Goal: Task Accomplishment & Management: Manage account settings

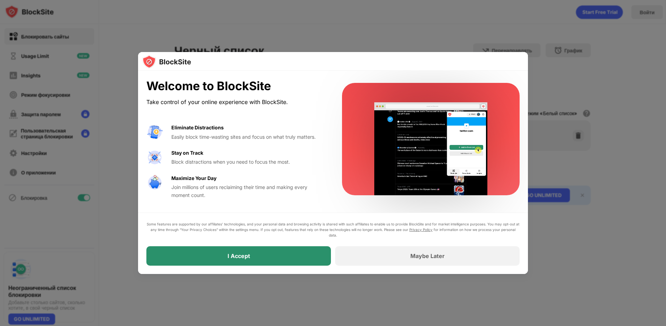
click at [282, 256] on div "I Accept" at bounding box center [238, 255] width 185 height 19
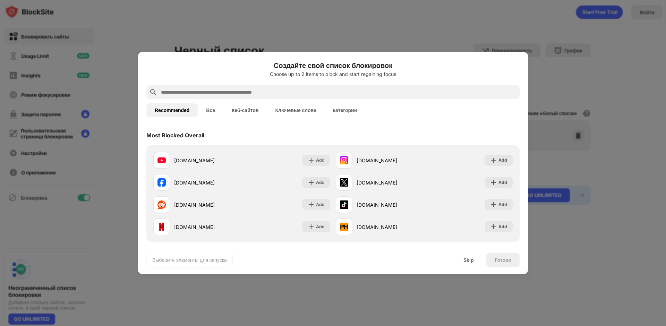
click at [210, 111] on button "Все" at bounding box center [211, 110] width 26 height 14
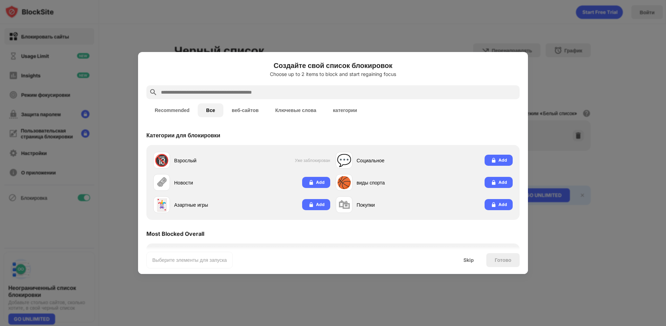
click at [240, 113] on button "веб-сайтов" at bounding box center [245, 110] width 44 height 14
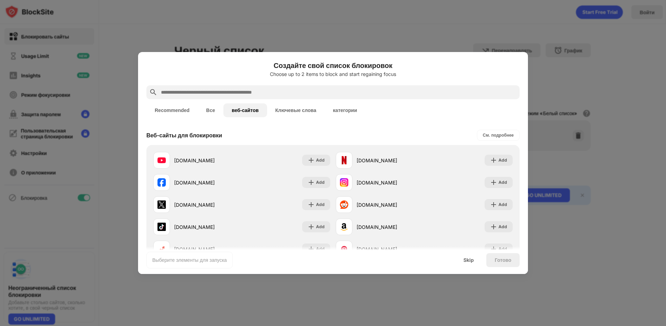
click at [287, 111] on button "Ключевые слова" at bounding box center [296, 110] width 58 height 14
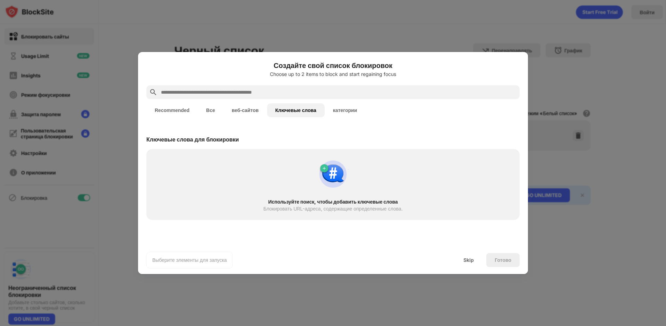
click at [342, 111] on button "категории" at bounding box center [345, 110] width 41 height 14
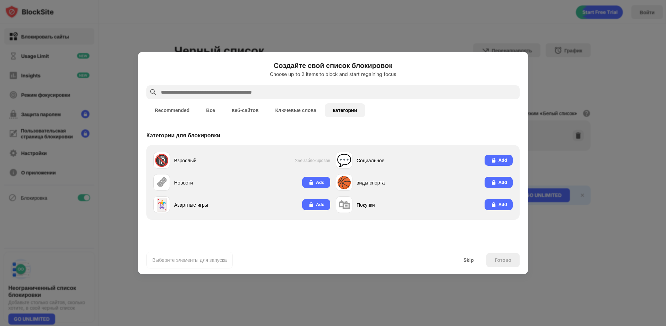
click at [300, 109] on button "Ключевые слова" at bounding box center [296, 110] width 58 height 14
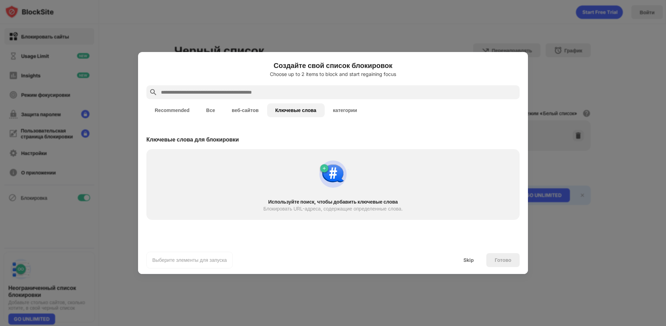
click at [296, 90] on input "text" at bounding box center [338, 92] width 357 height 8
paste input "**********"
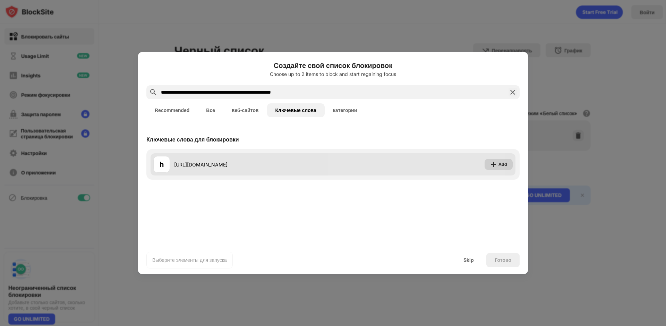
type input "**********"
click at [503, 164] on div "Add" at bounding box center [503, 164] width 9 height 7
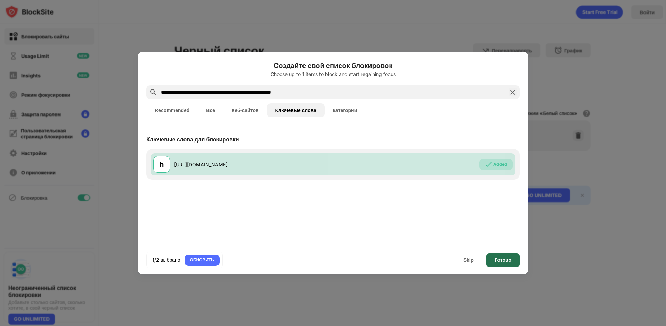
click at [509, 258] on div "Готово" at bounding box center [503, 260] width 17 height 6
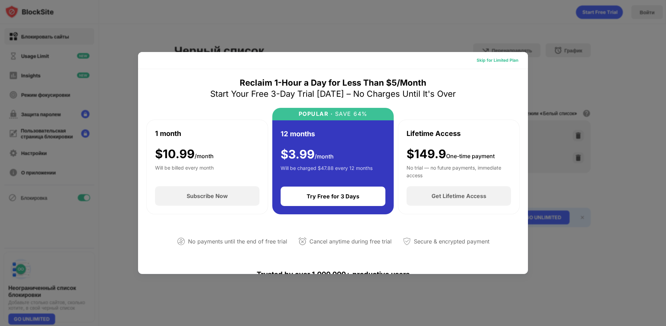
click at [495, 63] on div "Skip for Limited Plan" at bounding box center [498, 60] width 42 height 7
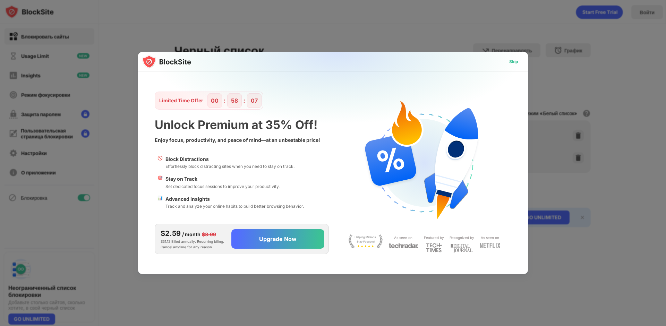
click at [512, 62] on div "Skip" at bounding box center [513, 61] width 9 height 7
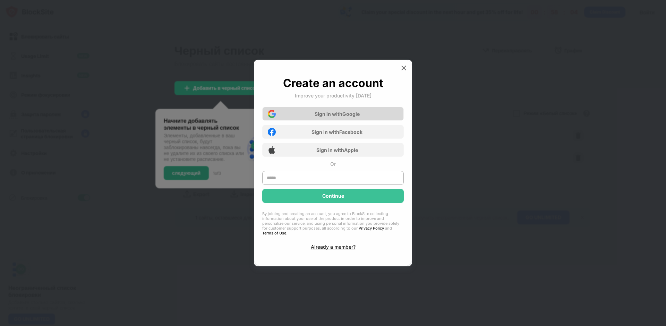
click at [377, 116] on div "Sign in with Google" at bounding box center [333, 114] width 142 height 14
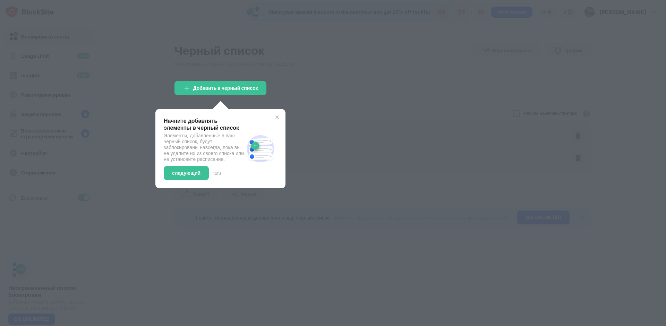
click at [277, 117] on img at bounding box center [277, 117] width 6 height 6
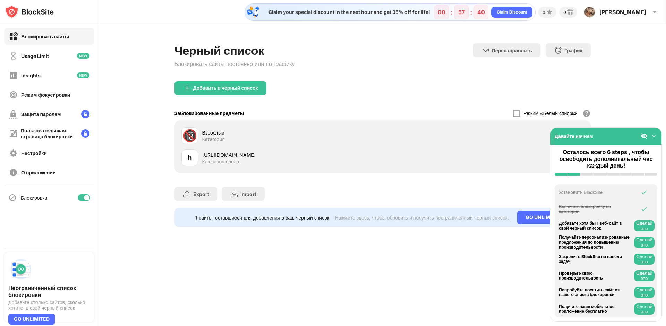
click at [644, 225] on button "Сделай это" at bounding box center [644, 225] width 20 height 11
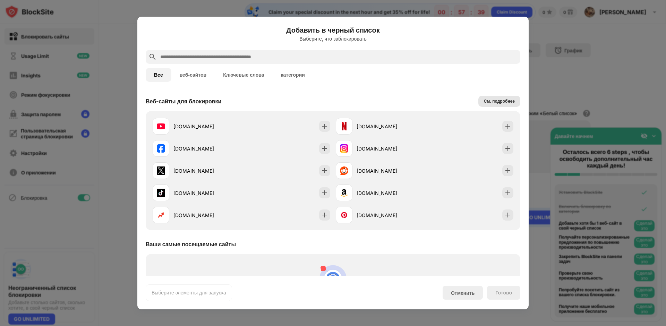
scroll to position [99, 0]
click at [569, 85] on div at bounding box center [333, 163] width 666 height 326
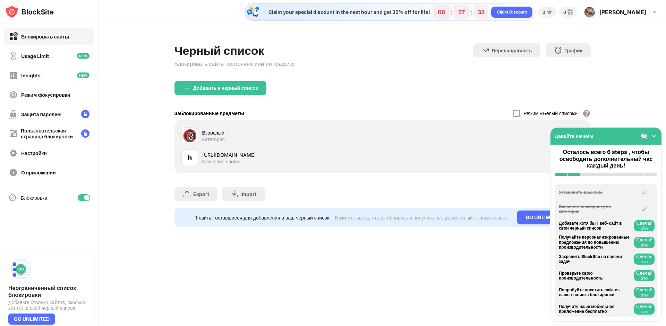
click at [654, 135] on img at bounding box center [653, 136] width 7 height 7
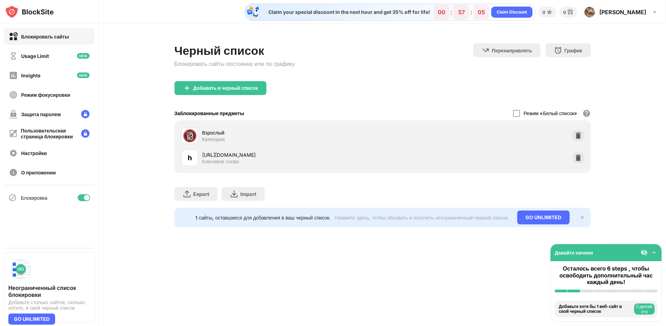
drag, startPoint x: 198, startPoint y: 166, endPoint x: 240, endPoint y: 154, distance: 43.3
click at [198, 165] on div "h https://apps.microsoft.com/detail/xpdbz4mprknn30?hl=en-US&gl=US Ключевое слово" at bounding box center [281, 158] width 201 height 17
click at [576, 157] on img at bounding box center [578, 157] width 7 height 7
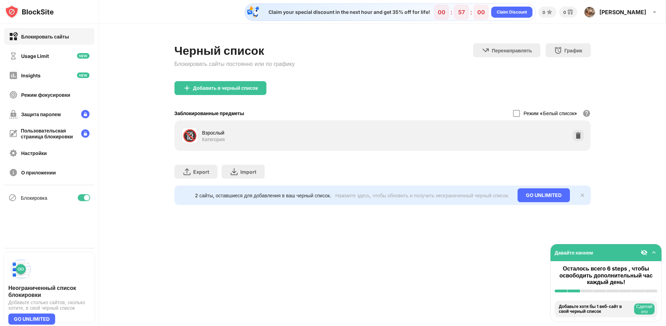
click at [648, 310] on button "Сделай это" at bounding box center [644, 309] width 20 height 11
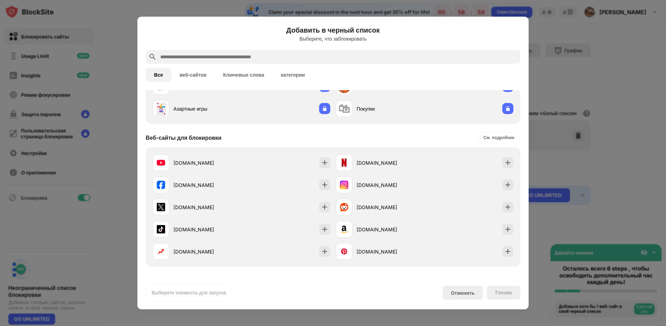
scroll to position [99, 0]
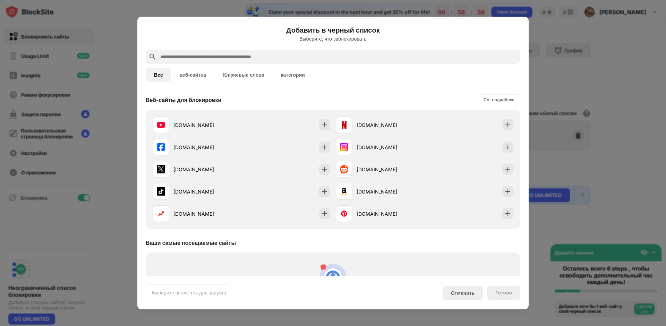
click at [191, 76] on button "веб-сайтов" at bounding box center [193, 75] width 44 height 14
click at [191, 58] on input "text" at bounding box center [339, 57] width 358 height 8
paste input "**********"
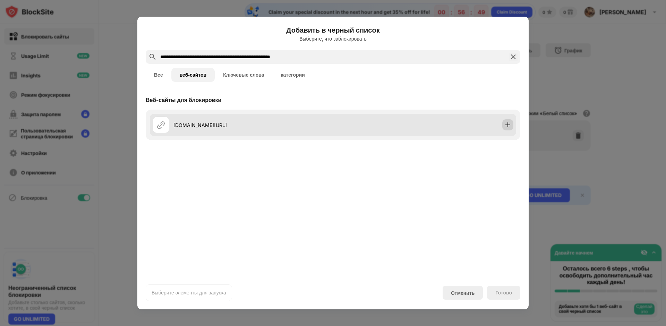
type input "**********"
click at [507, 125] on img at bounding box center [507, 124] width 7 height 7
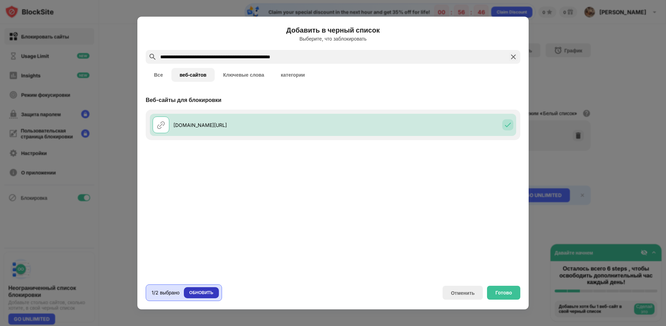
click at [205, 292] on div "ОБНОВИТЬ" at bounding box center [201, 292] width 24 height 7
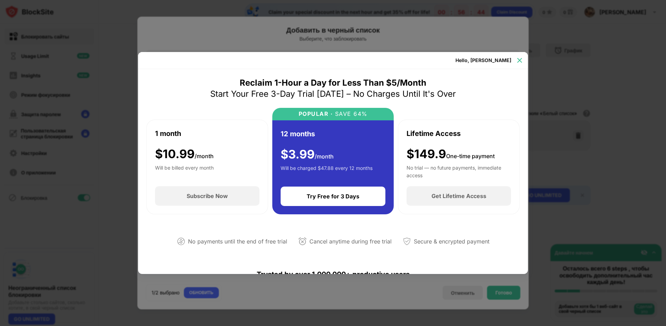
click at [520, 61] on img at bounding box center [519, 60] width 7 height 7
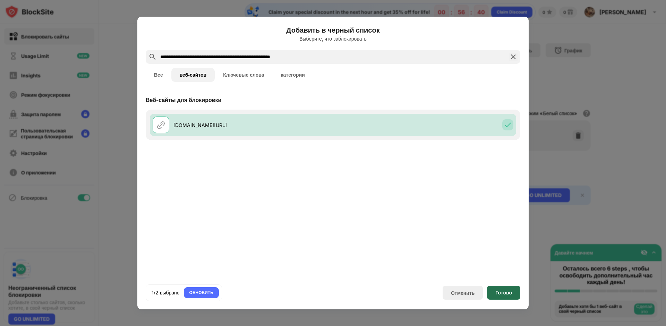
click at [500, 293] on div "Готово" at bounding box center [503, 293] width 17 height 6
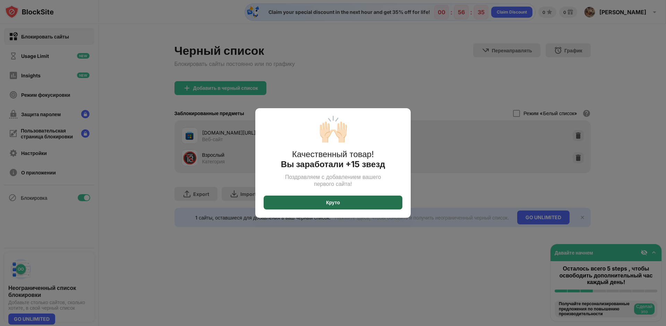
click at [323, 200] on div "Круто" at bounding box center [333, 203] width 139 height 14
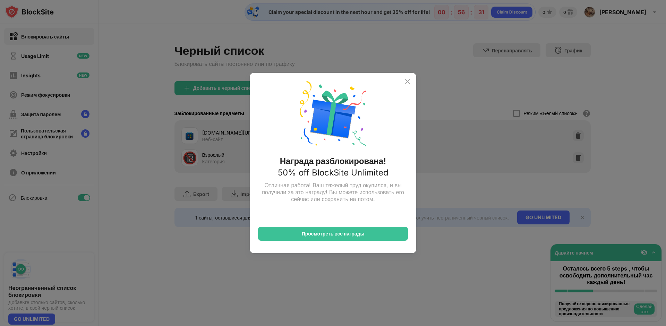
click at [405, 80] on img at bounding box center [407, 81] width 8 height 8
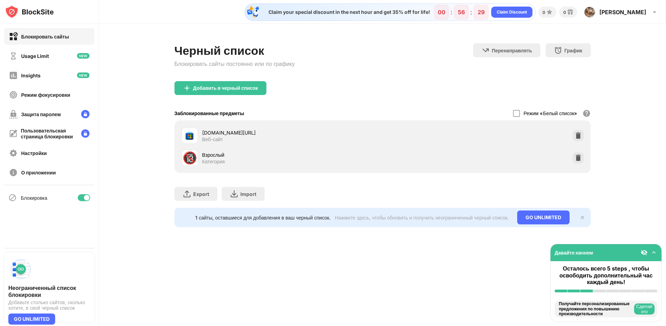
click at [644, 250] on img at bounding box center [644, 252] width 7 height 7
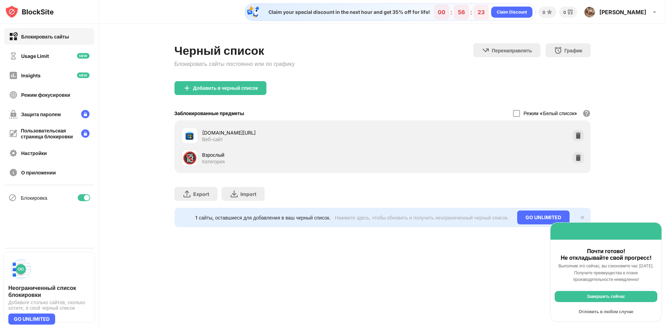
click at [599, 292] on div "Завершить сейчас" at bounding box center [606, 296] width 103 height 11
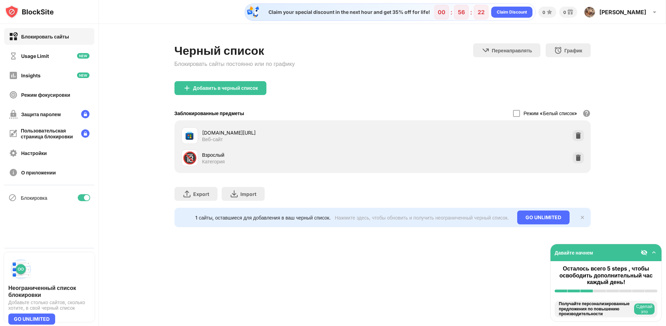
click at [654, 252] on img at bounding box center [653, 252] width 7 height 7
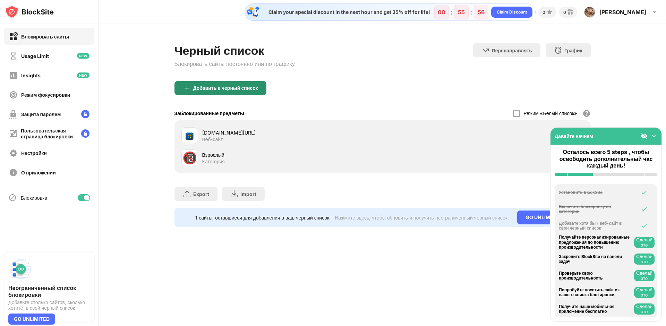
click at [242, 90] on div "Добавить в черный список" at bounding box center [225, 88] width 65 height 6
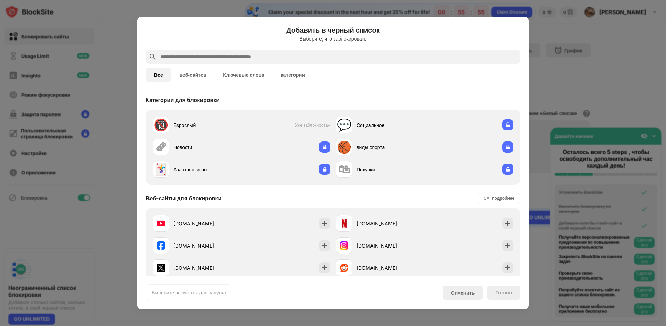
click at [198, 78] on button "веб-сайтов" at bounding box center [193, 75] width 44 height 14
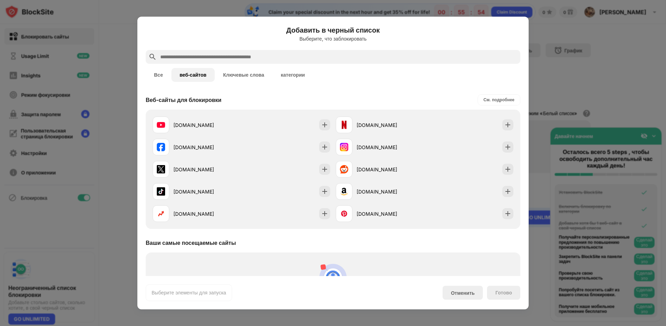
click at [206, 52] on div at bounding box center [333, 57] width 375 height 14
click at [206, 57] on input "text" at bounding box center [339, 57] width 358 height 8
paste input "**********"
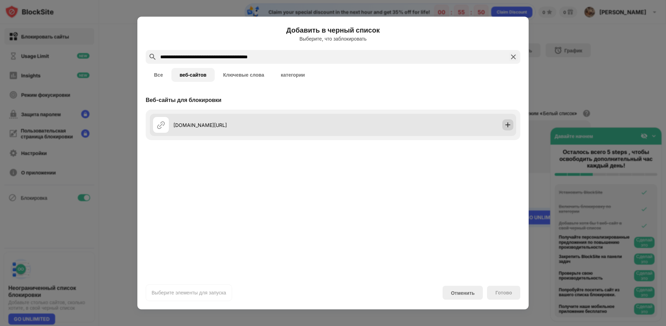
type input "**********"
click at [507, 125] on img at bounding box center [507, 124] width 7 height 7
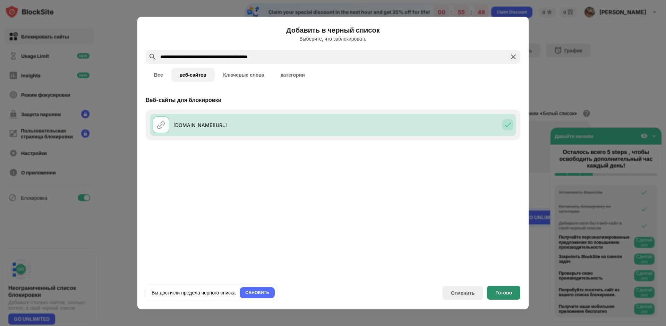
click at [510, 291] on div "Готово" at bounding box center [503, 293] width 17 height 6
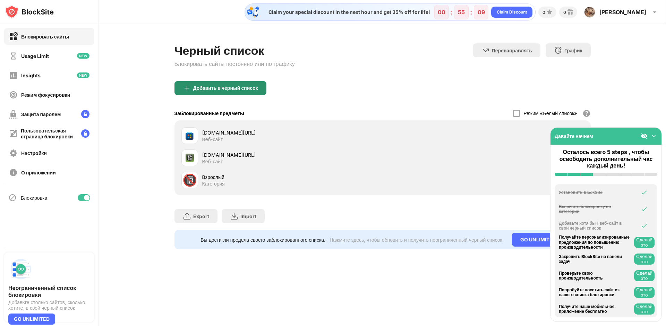
click at [230, 83] on div "Добавить в черный список" at bounding box center [220, 88] width 92 height 14
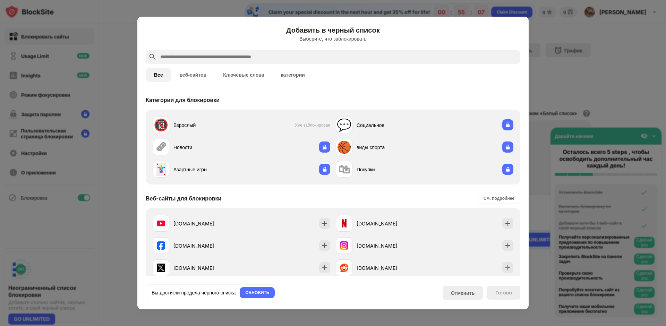
paste input "**********"
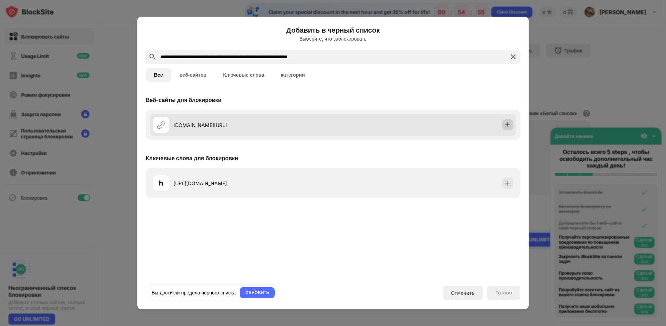
type input "**********"
click at [508, 122] on img at bounding box center [507, 124] width 7 height 7
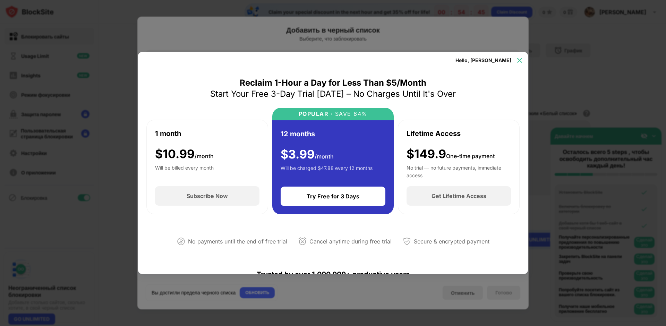
click at [518, 60] on img at bounding box center [519, 60] width 7 height 7
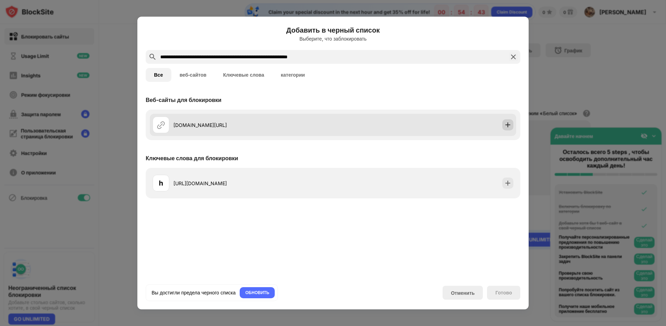
click at [509, 124] on img at bounding box center [507, 124] width 7 height 7
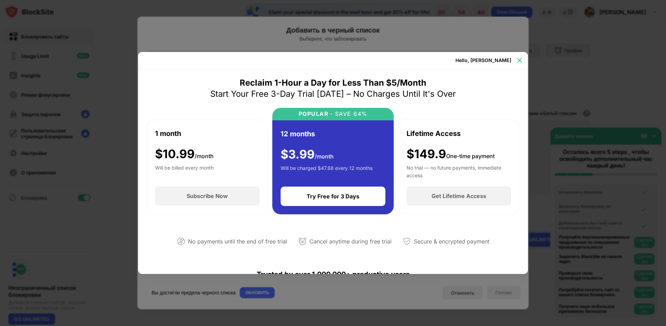
click at [524, 59] on div at bounding box center [519, 60] width 11 height 11
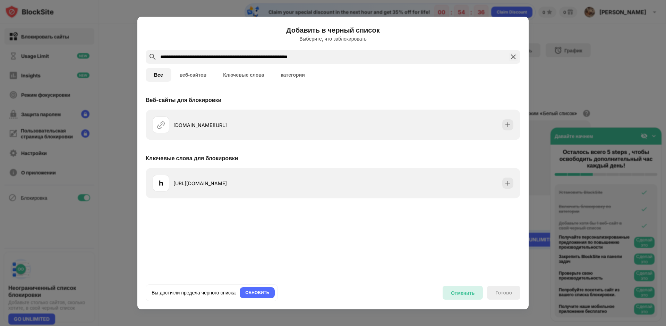
click at [464, 292] on div "Отменить" at bounding box center [463, 293] width 24 height 6
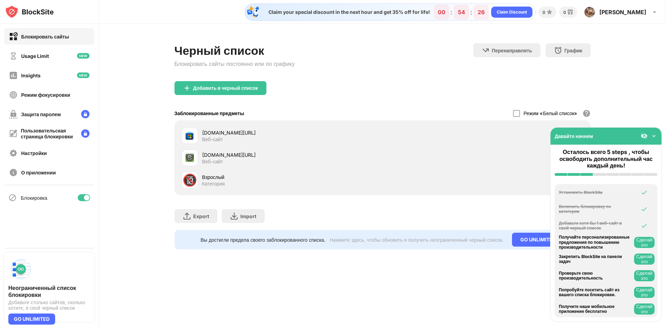
scroll to position [4, 0]
click at [656, 135] on img at bounding box center [653, 136] width 7 height 7
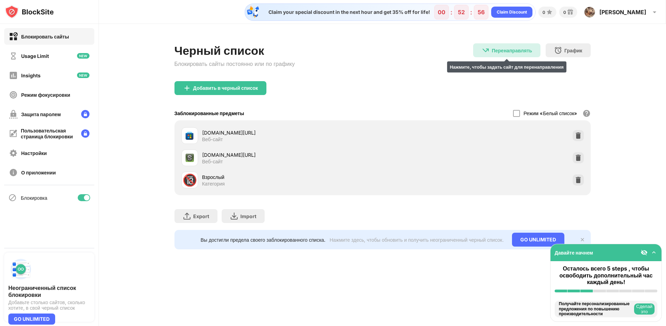
click at [523, 48] on div "Перенаправлять" at bounding box center [512, 51] width 40 height 6
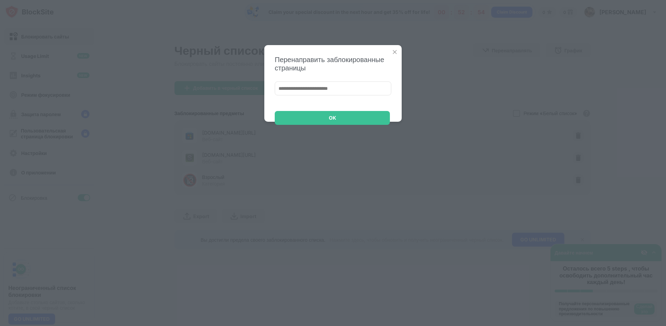
click at [395, 50] on img at bounding box center [394, 52] width 7 height 7
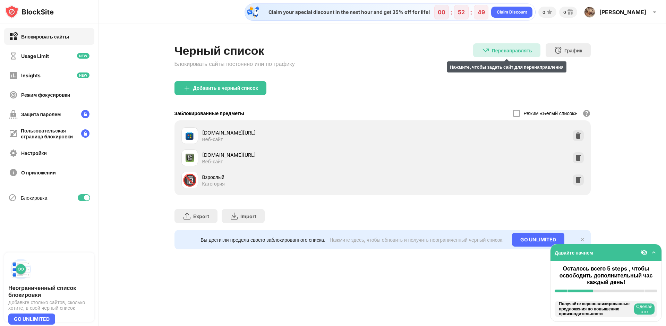
click at [493, 48] on div "Перенаправлять" at bounding box center [512, 51] width 40 height 6
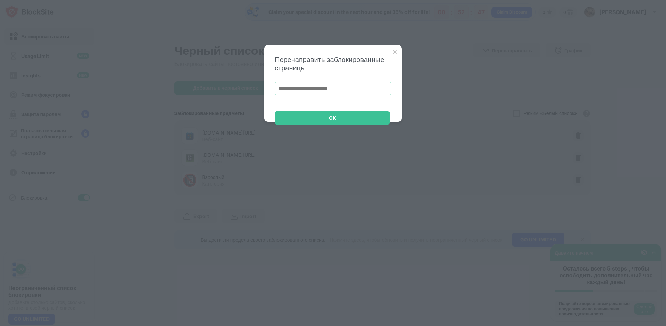
paste input "**********"
type input "**********"
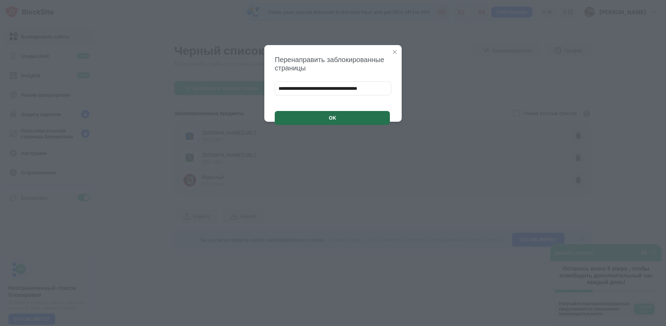
scroll to position [0, 0]
click at [330, 117] on div "OK" at bounding box center [332, 118] width 7 height 6
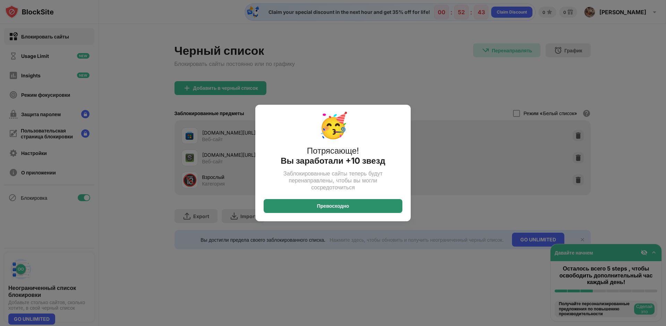
click at [359, 206] on div "Превосходно" at bounding box center [333, 206] width 139 height 14
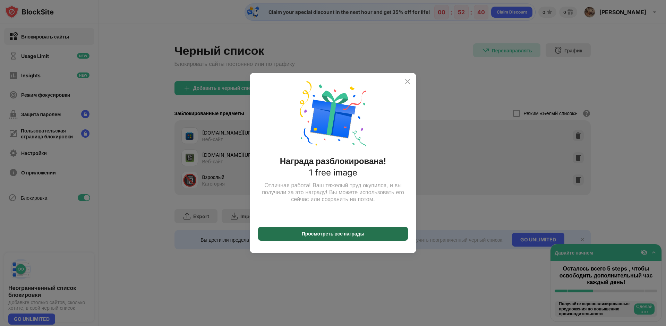
click at [370, 232] on div "Просмотреть все награды" at bounding box center [333, 234] width 150 height 14
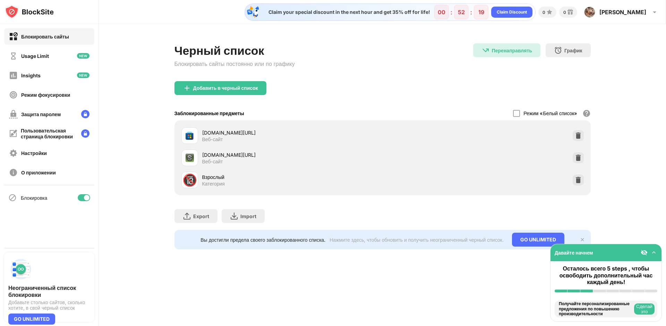
click at [655, 252] on img at bounding box center [653, 252] width 7 height 7
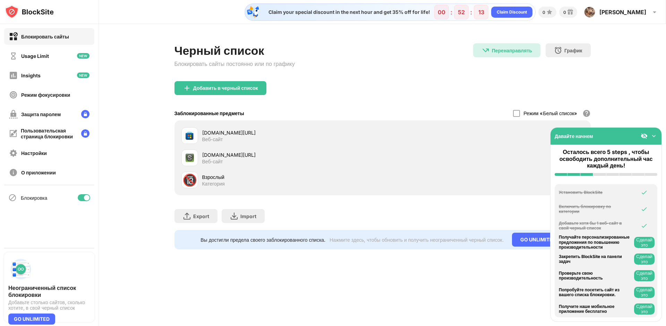
click at [645, 276] on button "Сделай это" at bounding box center [644, 275] width 20 height 11
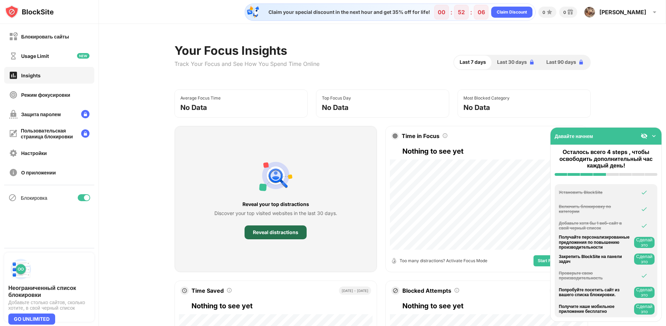
click at [289, 232] on div "Reveal distractions" at bounding box center [276, 232] width 62 height 14
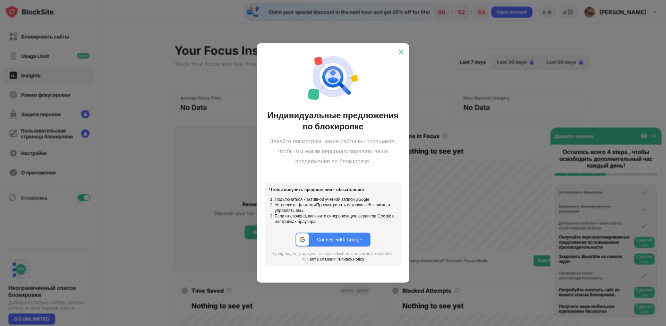
click at [402, 49] on img at bounding box center [401, 51] width 7 height 7
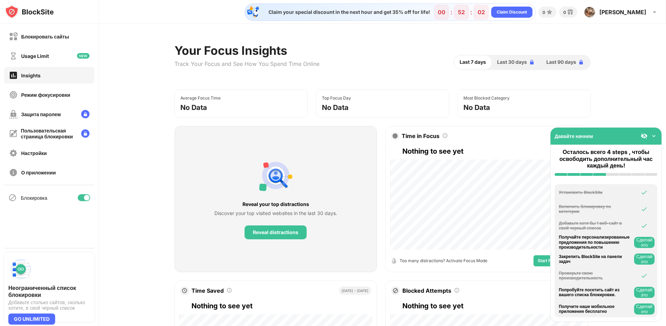
click at [534, 256] on button "Start Focus Session" at bounding box center [558, 260] width 48 height 11
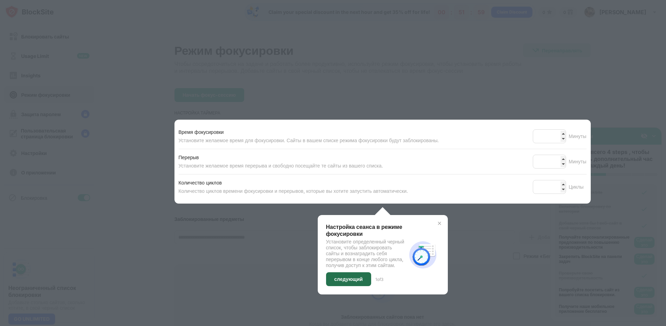
click at [354, 284] on div "следующий" at bounding box center [348, 279] width 45 height 14
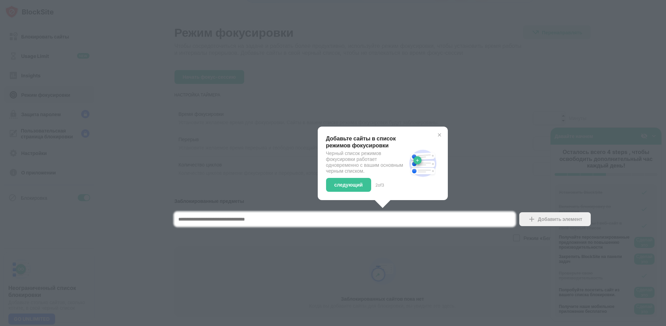
scroll to position [68, 0]
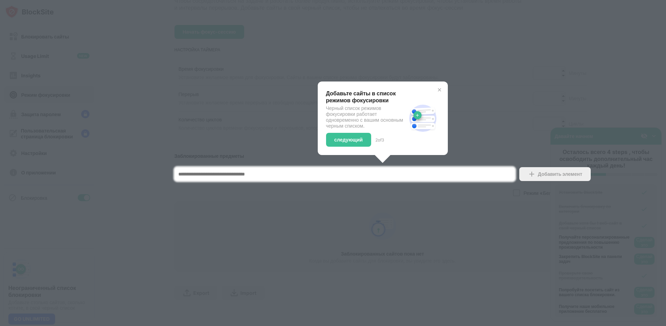
click at [437, 87] on img at bounding box center [440, 90] width 6 height 6
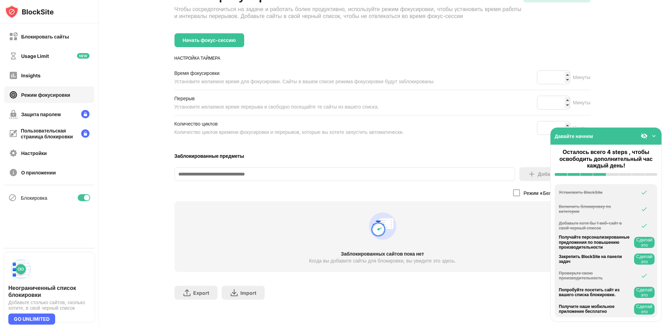
click at [642, 294] on button "Сделай это" at bounding box center [644, 292] width 20 height 11
click at [643, 259] on button "Сделай это" at bounding box center [644, 259] width 20 height 11
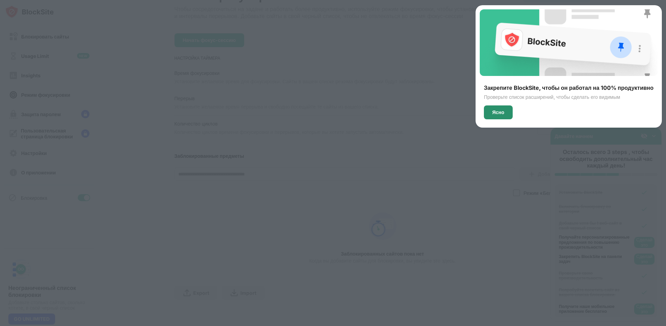
click at [499, 113] on div "Ясно" at bounding box center [498, 113] width 12 height 6
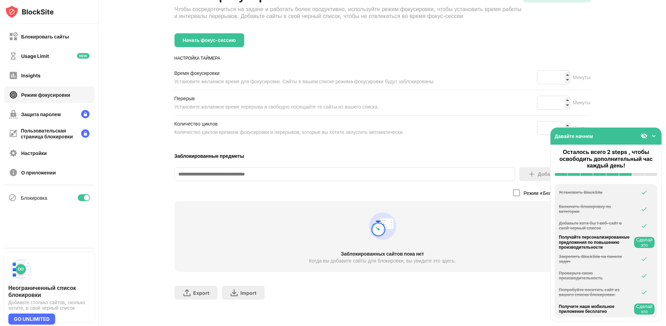
click at [645, 246] on button "Сделай это" at bounding box center [644, 242] width 20 height 11
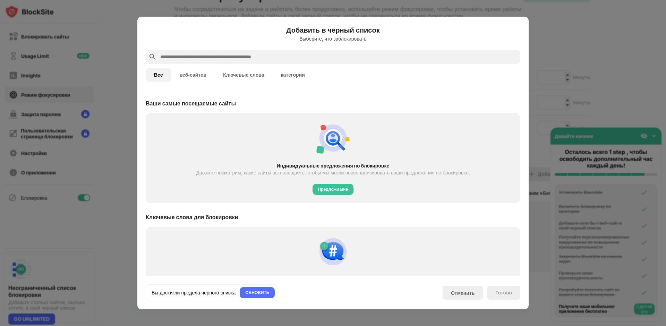
scroll to position [241, 0]
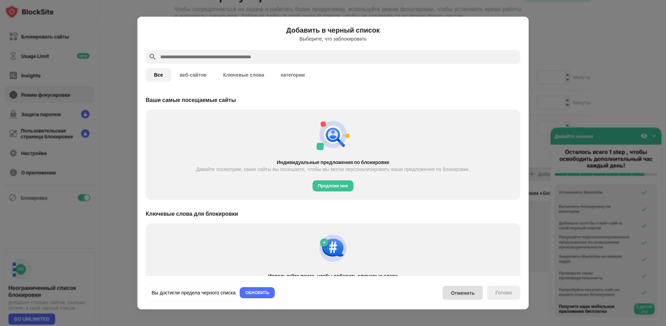
click at [468, 295] on div "Отменить" at bounding box center [463, 293] width 24 height 6
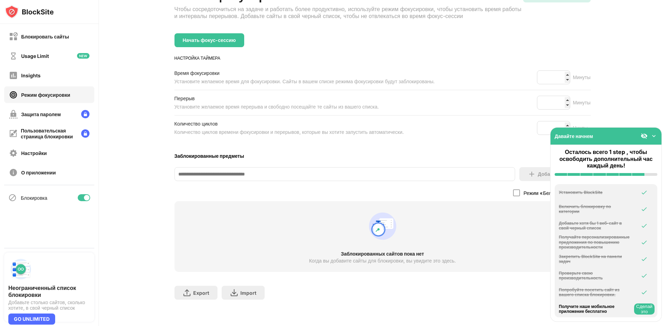
click at [639, 309] on button "Сделай это" at bounding box center [644, 309] width 20 height 11
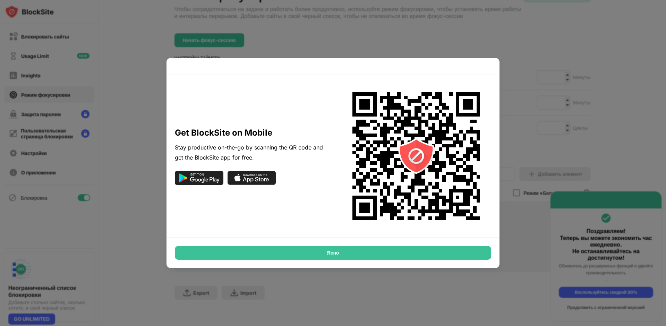
click at [410, 256] on div "Ясно" at bounding box center [333, 253] width 316 height 14
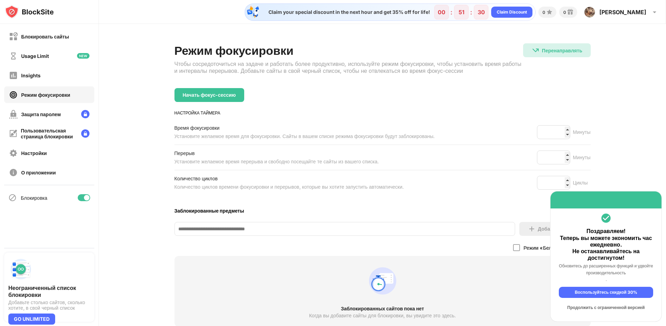
scroll to position [0, 0]
click at [58, 37] on div "Блокировать сайты" at bounding box center [45, 37] width 48 height 6
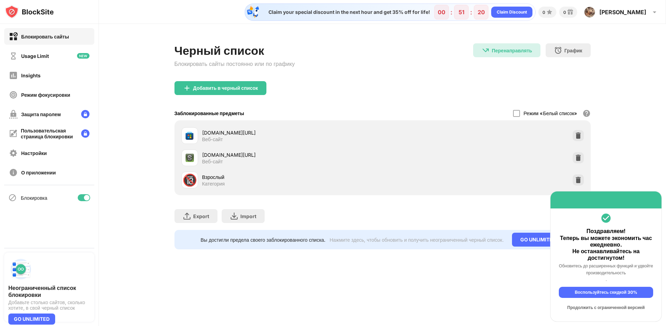
click at [613, 309] on div "Продолжить с ограниченной версией" at bounding box center [606, 307] width 94 height 11
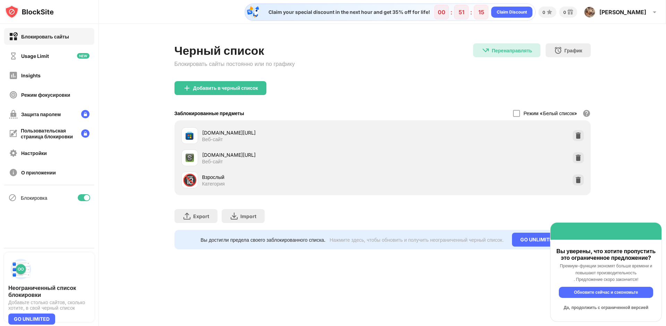
click at [606, 311] on div "Да, продолжить с ограниченной версией" at bounding box center [606, 307] width 94 height 11
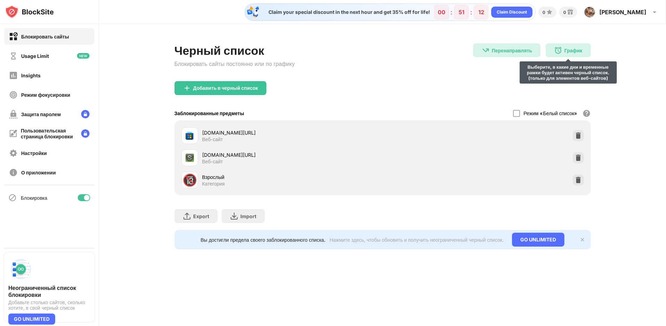
click at [576, 50] on div "График" at bounding box center [573, 51] width 18 height 6
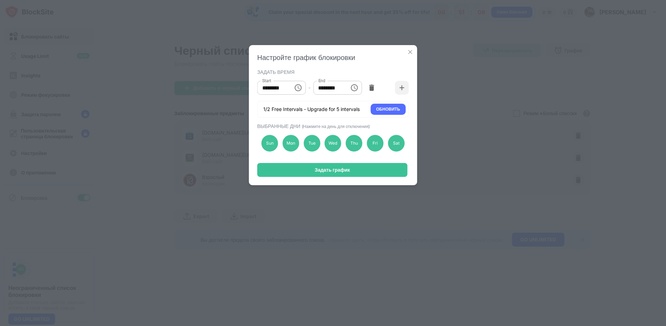
click at [409, 52] on img at bounding box center [410, 52] width 7 height 7
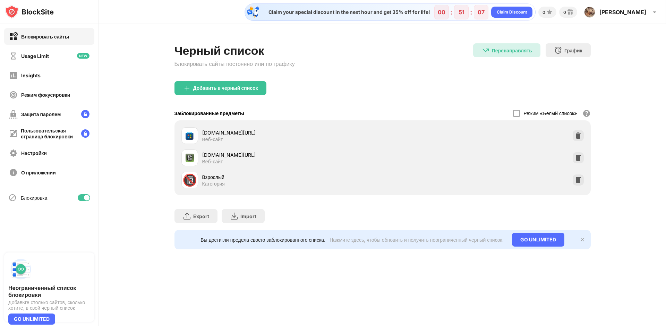
click at [580, 242] on img at bounding box center [583, 240] width 6 height 6
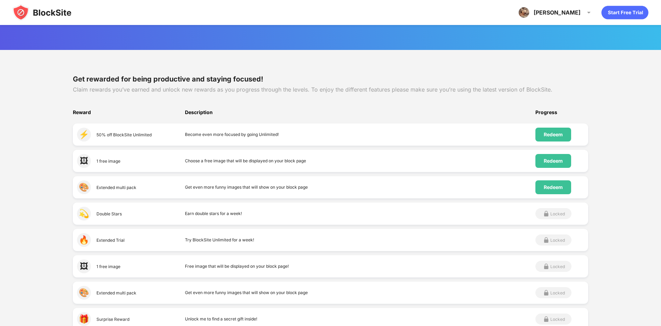
scroll to position [69, 0]
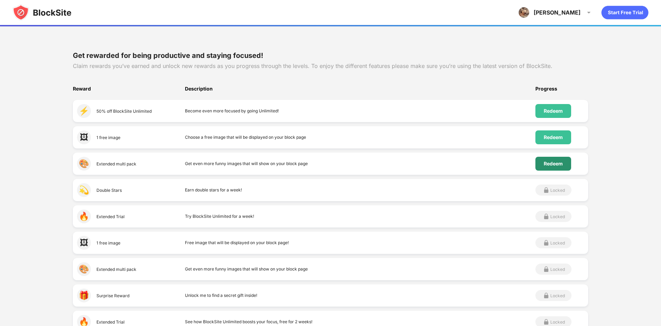
click at [550, 164] on div "Redeem" at bounding box center [553, 164] width 19 height 6
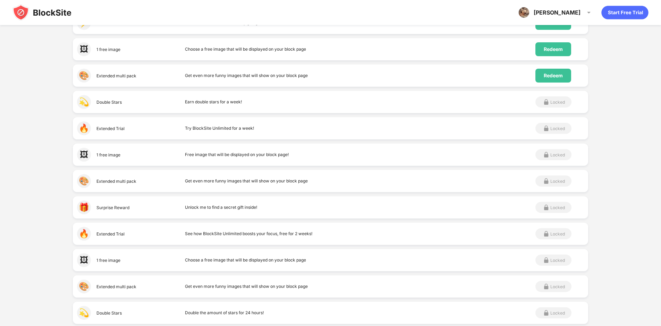
scroll to position [174, 0]
